Goal: Book appointment/travel/reservation

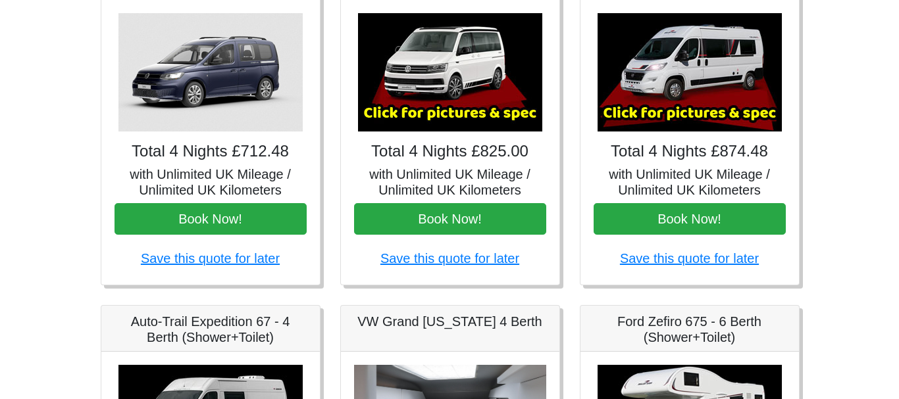
scroll to position [197, 0]
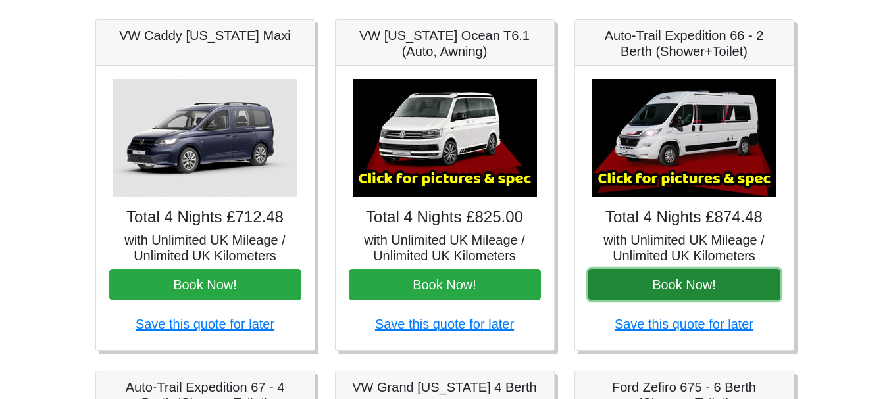
click at [697, 284] on button "Book Now!" at bounding box center [684, 285] width 192 height 32
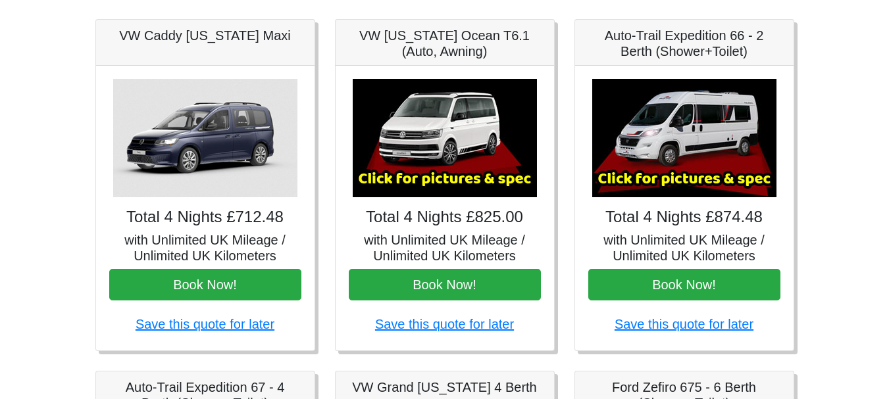
click at [675, 138] on img at bounding box center [684, 138] width 184 height 118
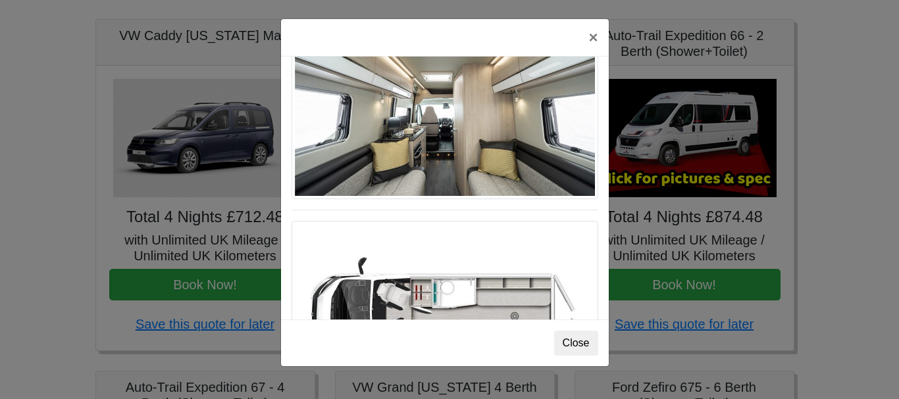
scroll to position [724, 0]
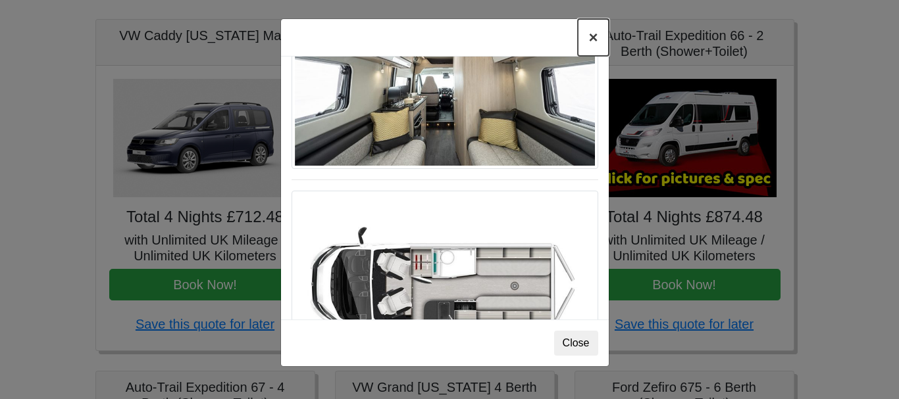
click at [590, 35] on button "×" at bounding box center [593, 37] width 30 height 37
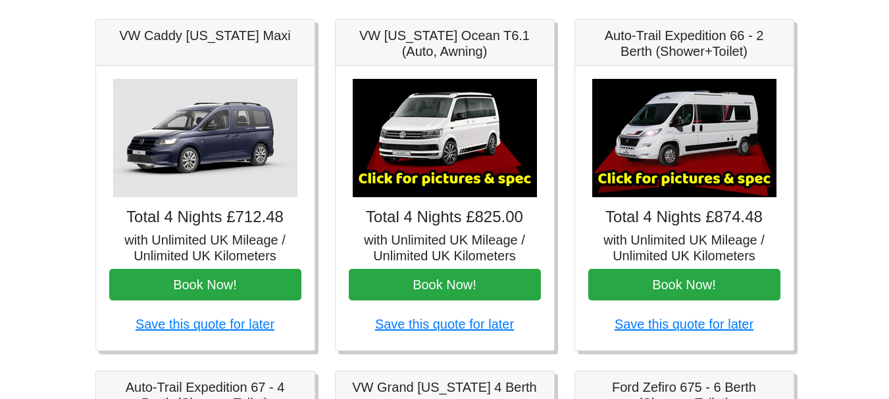
click at [468, 149] on img at bounding box center [445, 138] width 184 height 118
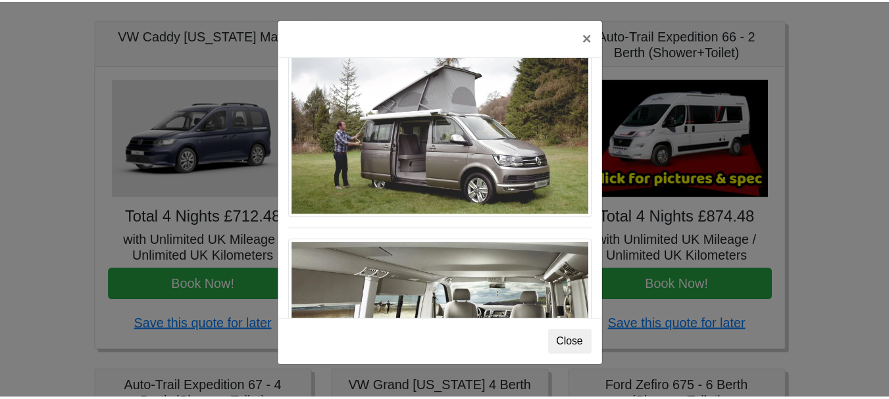
scroll to position [1316, 0]
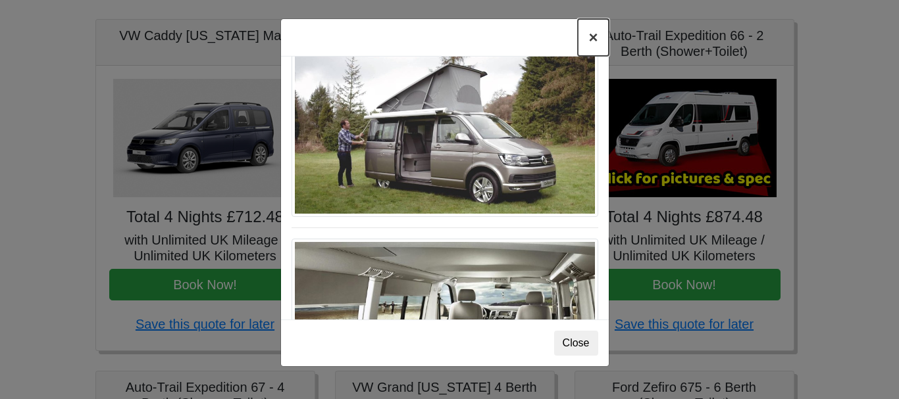
click at [586, 38] on button "×" at bounding box center [593, 37] width 30 height 37
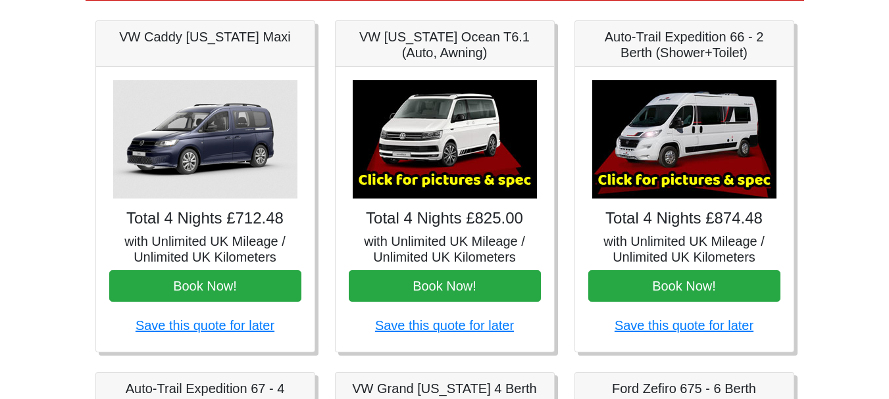
scroll to position [197, 0]
